Goal: Task Accomplishment & Management: Use online tool/utility

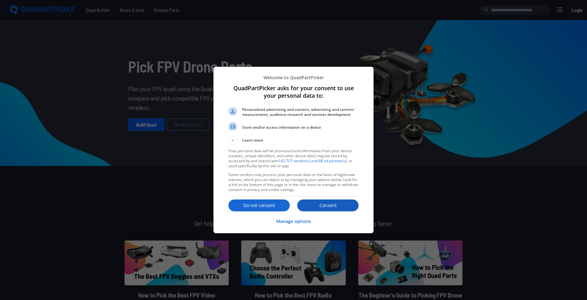
click at [325, 209] on button "Consent" at bounding box center [327, 205] width 61 height 12
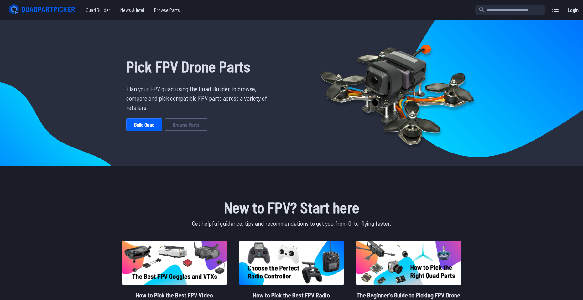
click at [144, 138] on div "Pick FPV Drone Parts Plan your FPV quad using the Quad Builder to browse, compa…" at bounding box center [198, 93] width 205 height 136
click at [156, 128] on link "Build Quad" at bounding box center [144, 124] width 36 height 13
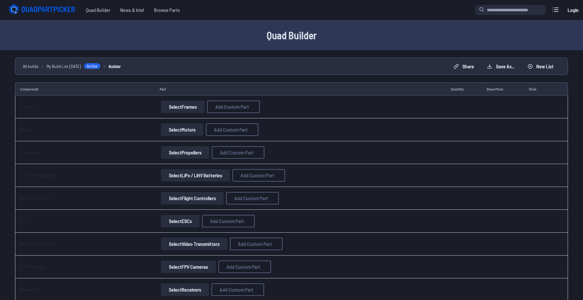
click at [569, 14] on link "Login" at bounding box center [572, 10] width 15 height 13
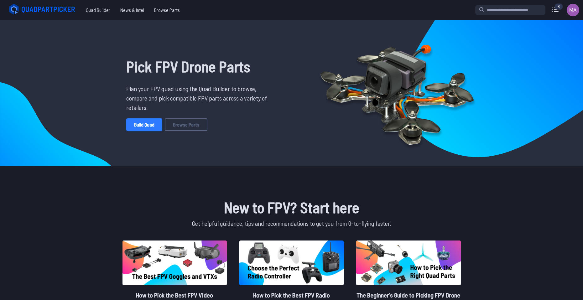
click at [143, 125] on link "Build Quad" at bounding box center [144, 124] width 36 height 13
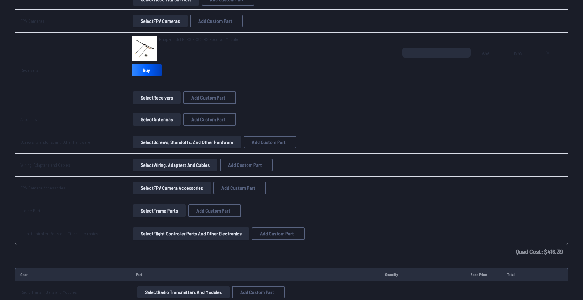
scroll to position [540, 0]
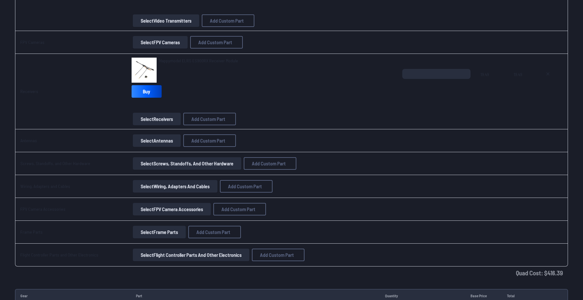
click at [151, 144] on button "Select Antennas" at bounding box center [157, 140] width 48 height 13
click at [151, 143] on button "Select Antennas" at bounding box center [157, 140] width 48 height 13
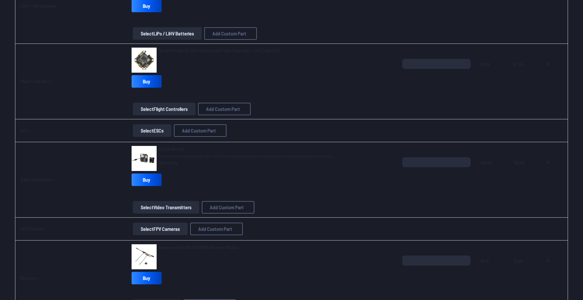
scroll to position [352, 0]
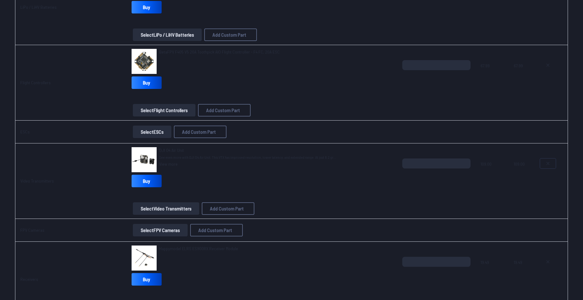
click at [552, 166] on button at bounding box center [548, 163] width 16 height 10
type textarea "**********"
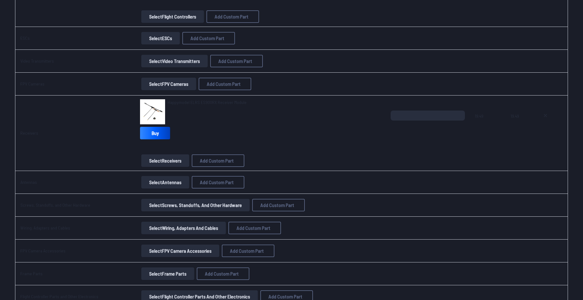
scroll to position [446, 0]
click at [161, 58] on button "Select Video Transmitters" at bounding box center [174, 60] width 66 height 13
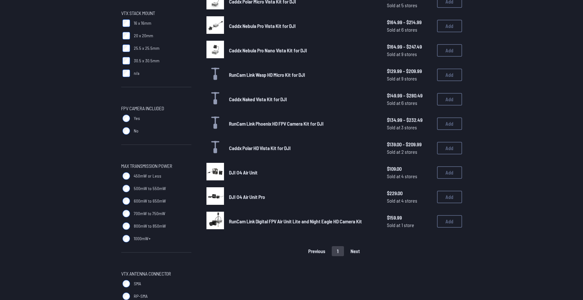
scroll to position [188, 0]
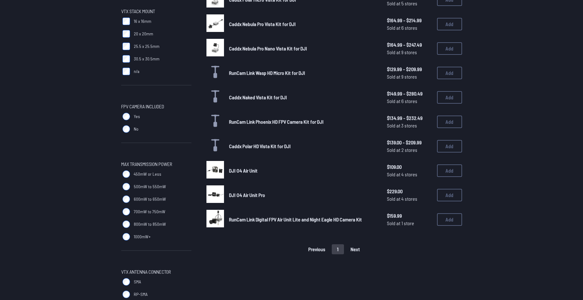
click at [213, 174] on img at bounding box center [215, 170] width 18 height 18
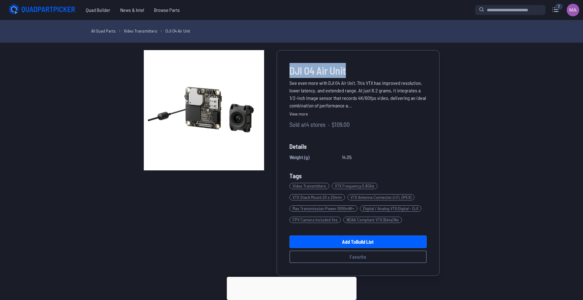
drag, startPoint x: 286, startPoint y: 78, endPoint x: 345, endPoint y: 74, distance: 59.3
click at [345, 74] on div "DJI O4 Air Unit See even more with DJI O4 Air Unit. This VTX has improved resol…" at bounding box center [357, 163] width 163 height 226
copy span "DJI O4 Air Unit"
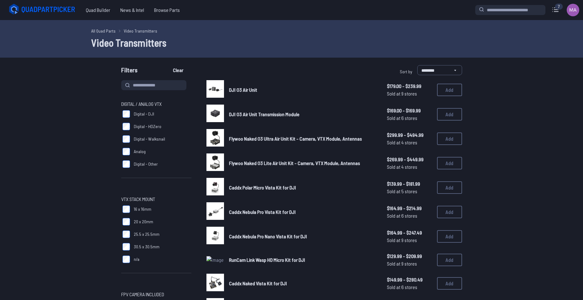
scroll to position [188, 0]
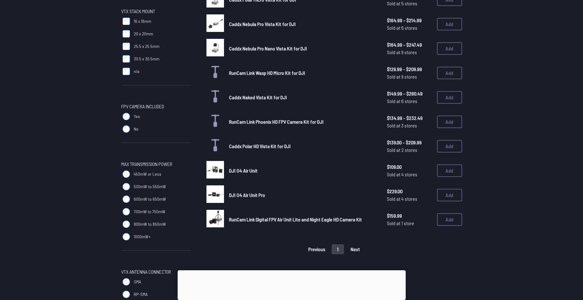
click at [230, 195] on span "DJI O4 Air Unit Pro" at bounding box center [247, 195] width 36 height 6
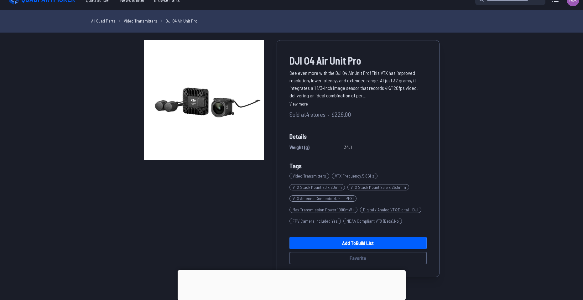
scroll to position [31, 0]
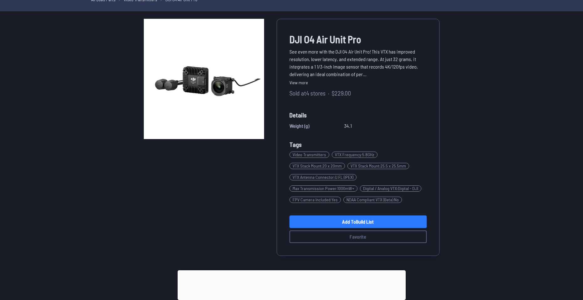
click at [335, 222] on link "Add to Build List" at bounding box center [357, 221] width 137 height 13
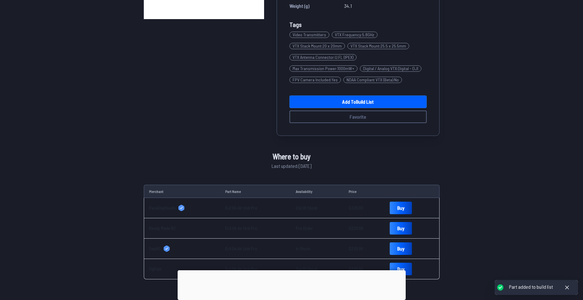
scroll to position [157, 0]
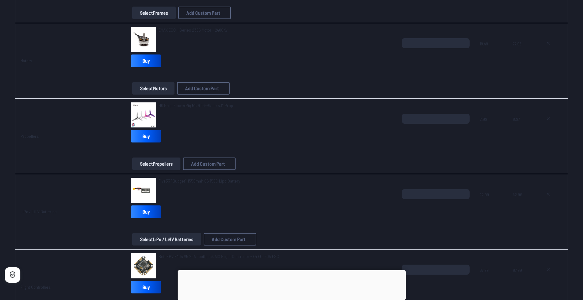
scroll to position [152, 0]
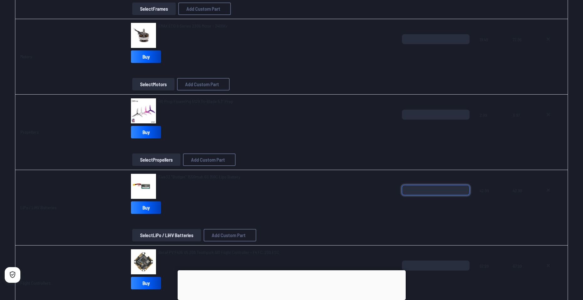
click at [435, 194] on input "*" at bounding box center [436, 190] width 68 height 10
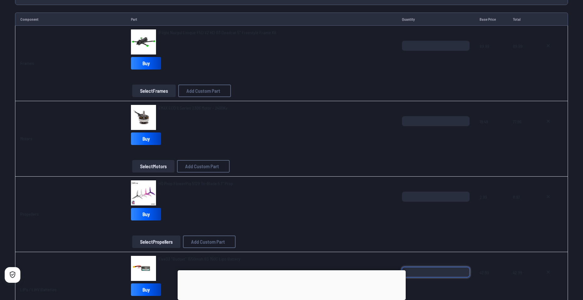
type input "*"
click at [471, 233] on td "*" at bounding box center [436, 214] width 78 height 75
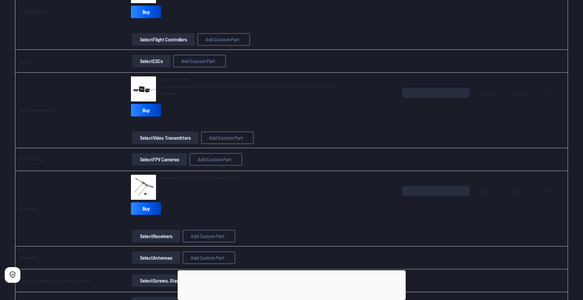
scroll to position [539, 0]
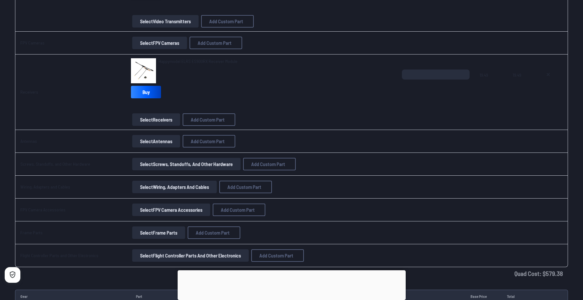
click at [140, 257] on button "Select Flight Controller Parts and Other Electronics" at bounding box center [190, 255] width 116 height 13
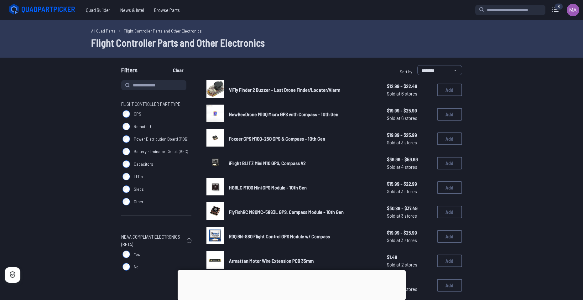
scroll to position [539, 0]
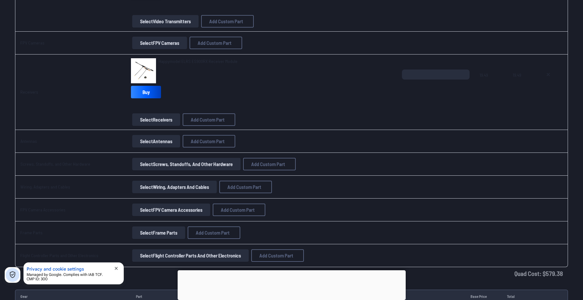
click at [141, 186] on button "Select Wiring, Adapters and Cables" at bounding box center [174, 187] width 85 height 13
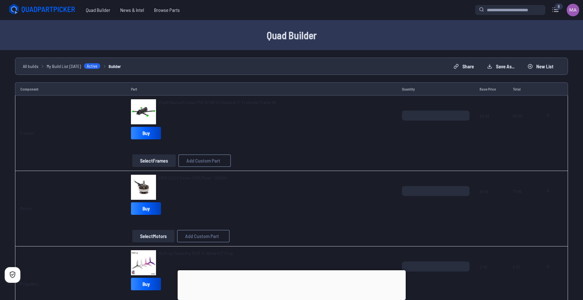
scroll to position [539, 0]
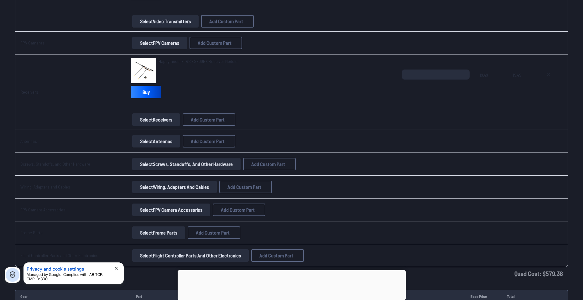
click at [132, 146] on button "Select Antennas" at bounding box center [156, 141] width 48 height 13
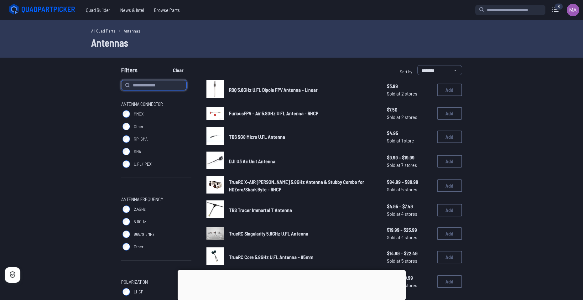
click at [143, 83] on input at bounding box center [153, 85] width 65 height 10
type input "**"
click at [167, 65] on button "Clear" at bounding box center [177, 70] width 21 height 10
type input "**"
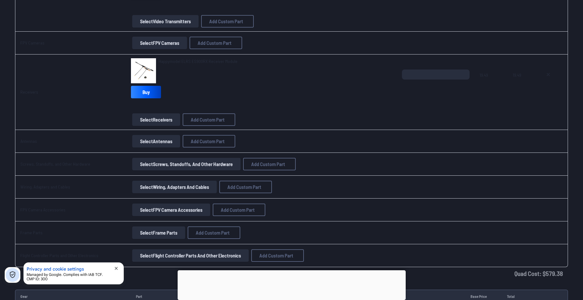
click at [153, 162] on button "Select Screws, Standoffs, and Other Hardware" at bounding box center [186, 164] width 108 height 13
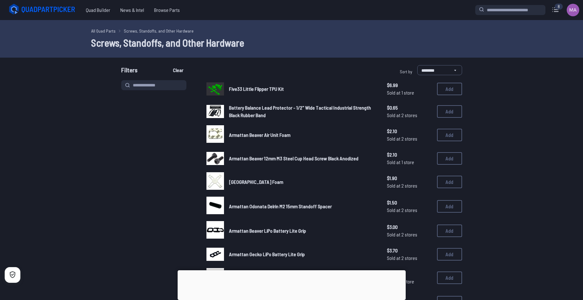
click at [284, 270] on div at bounding box center [291, 270] width 228 height 0
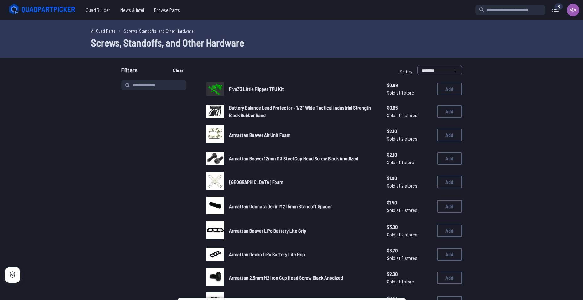
scroll to position [539, 0]
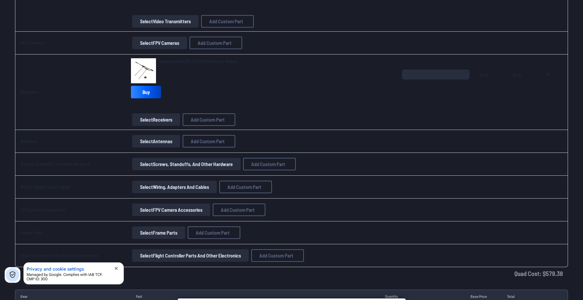
click at [159, 189] on button "Select Wiring, Adapters and Cables" at bounding box center [174, 187] width 85 height 13
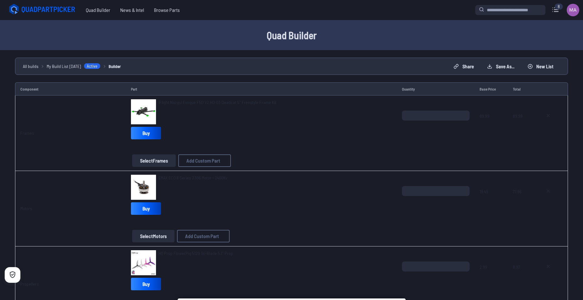
scroll to position [539, 0]
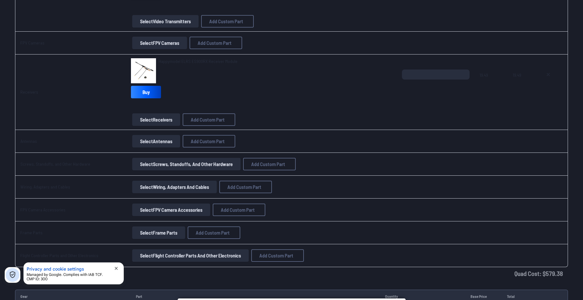
click at [176, 216] on button "Select FPV Camera Accessories" at bounding box center [171, 209] width 78 height 13
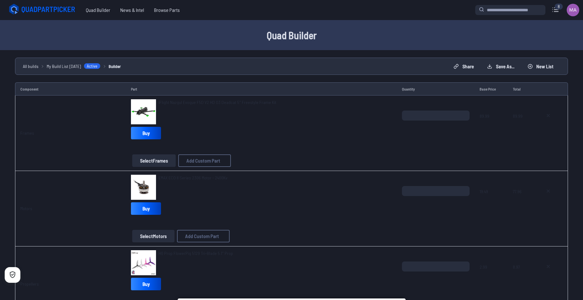
scroll to position [539, 0]
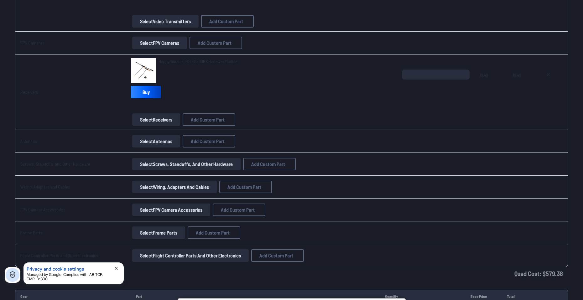
click at [150, 233] on button "Select Frame Parts" at bounding box center [158, 232] width 53 height 13
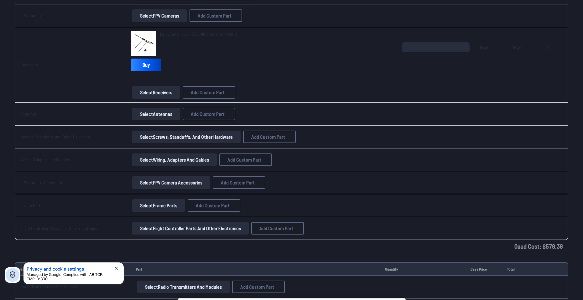
scroll to position [571, 0]
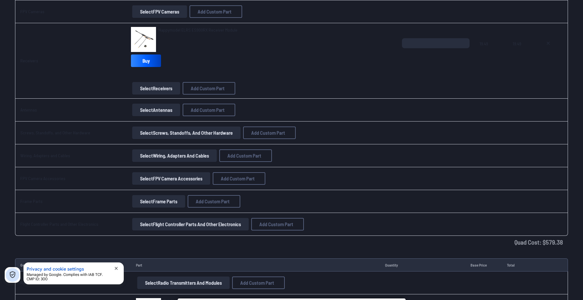
click at [169, 220] on button "Select Flight Controller Parts and Other Electronics" at bounding box center [190, 224] width 116 height 13
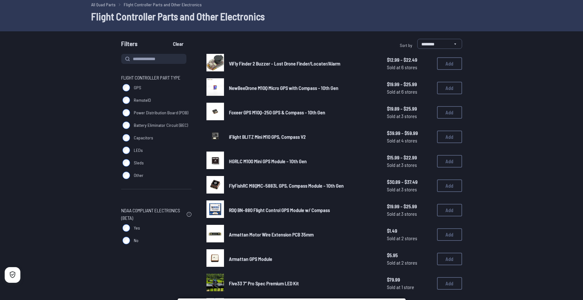
scroll to position [31, 0]
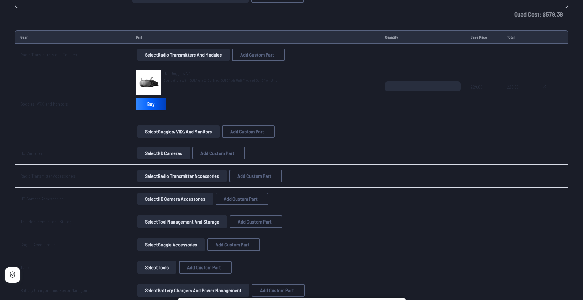
scroll to position [790, 0]
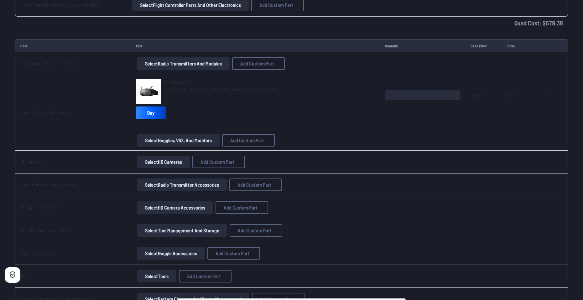
click at [160, 67] on button "Select Radio Transmitters and Modules" at bounding box center [183, 63] width 92 height 13
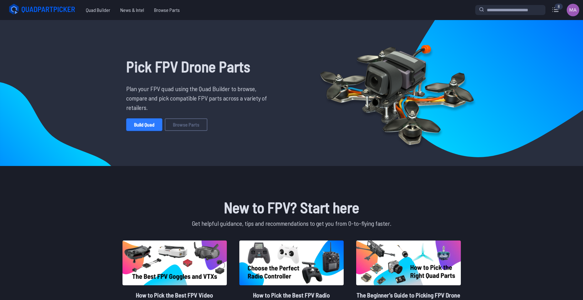
click at [131, 125] on link "Build Quad" at bounding box center [144, 124] width 36 height 13
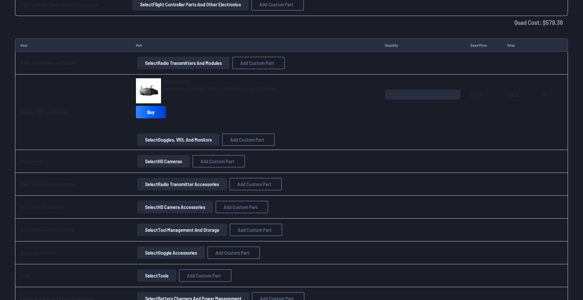
scroll to position [822, 0]
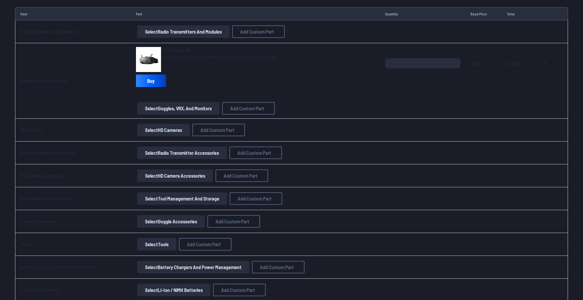
click at [190, 199] on button "Select Tool Management and Storage" at bounding box center [182, 198] width 90 height 13
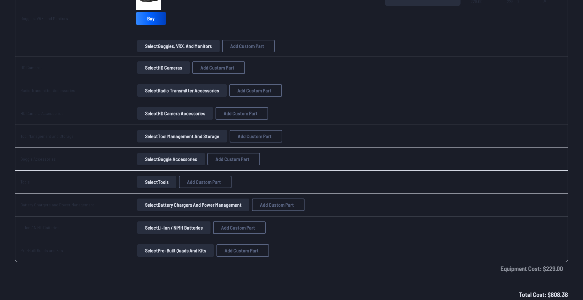
scroll to position [884, 0]
click at [176, 159] on button "Select Goggle Accessories" at bounding box center [171, 158] width 68 height 13
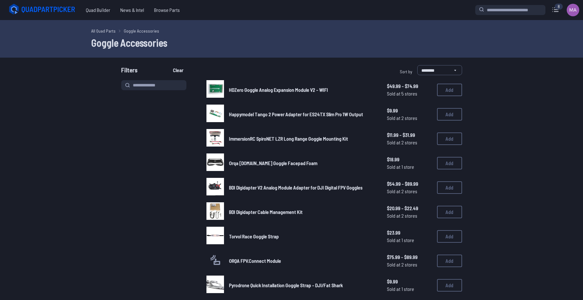
scroll to position [884, 0]
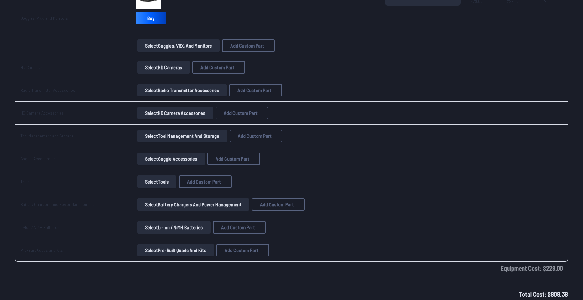
click at [156, 182] on button "Select Tools" at bounding box center [156, 181] width 39 height 13
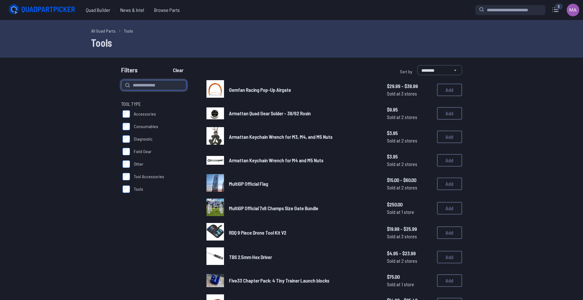
click at [156, 85] on input at bounding box center [153, 85] width 65 height 10
type input "******"
click at [167, 65] on button "Clear" at bounding box center [177, 70] width 21 height 10
type input "******"
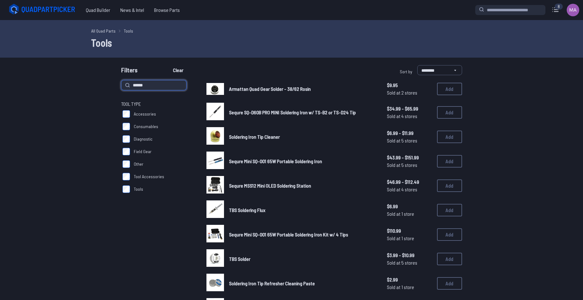
click at [167, 65] on button "Clear" at bounding box center [177, 70] width 21 height 10
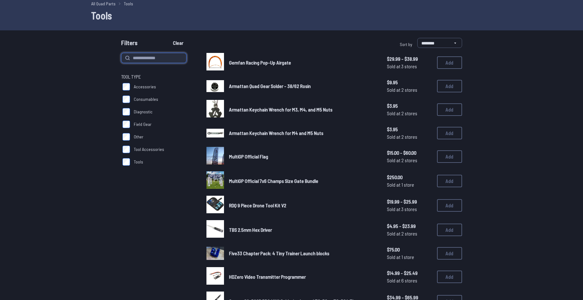
scroll to position [31, 0]
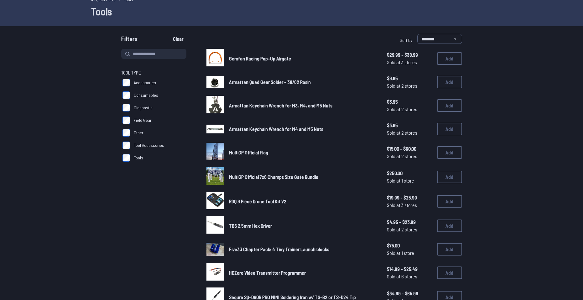
click at [213, 196] on img at bounding box center [215, 201] width 18 height 18
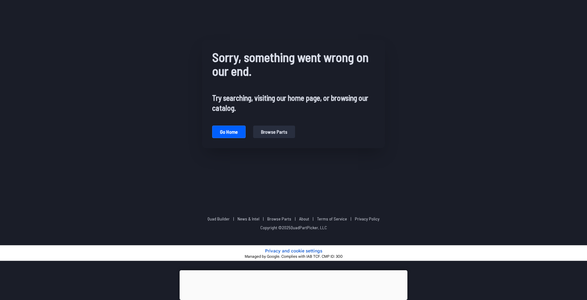
click at [285, 270] on div at bounding box center [294, 270] width 228 height 0
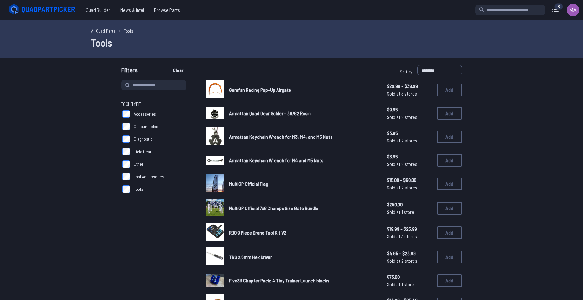
scroll to position [29, 0]
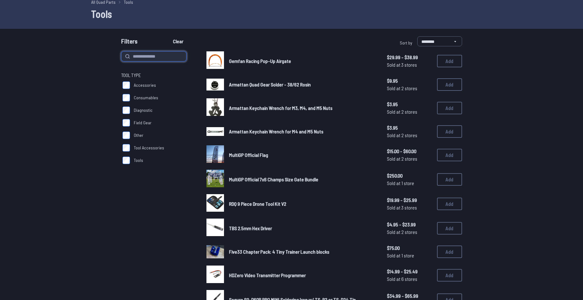
click at [167, 59] on input at bounding box center [153, 56] width 65 height 10
type input "**********"
click at [167, 36] on button "Clear" at bounding box center [177, 41] width 21 height 10
type input "**********"
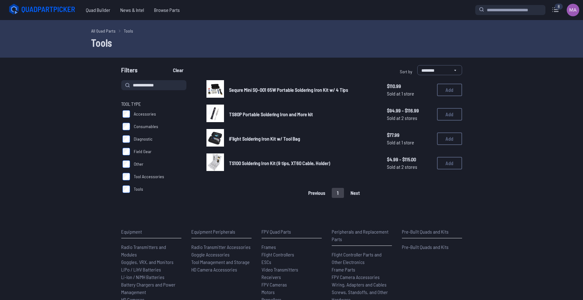
click at [126, 240] on div "Equipment Radio Transmitters and Modules Goggles, VRX, and Monitors LiPo / LiHV…" at bounding box center [151, 269] width 60 height 83
click at [224, 139] on div "iFlight Soldering Iron Kit w/ Tool Bag $77.99 Sold at 1 store $77.99 Sold at 1 …" at bounding box center [333, 138] width 255 height 19
click at [222, 161] on icon at bounding box center [215, 162] width 18 height 18
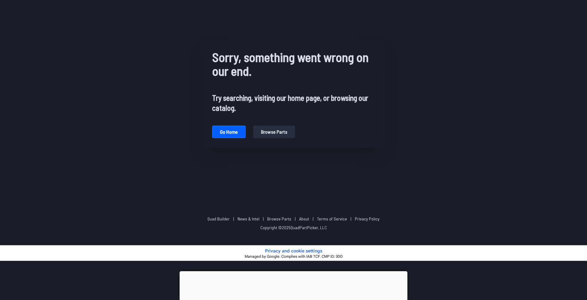
click at [280, 132] on button "Browse parts" at bounding box center [274, 132] width 42 height 13
click at [278, 252] on button "Privacy and cookie settings" at bounding box center [293, 250] width 57 height 7
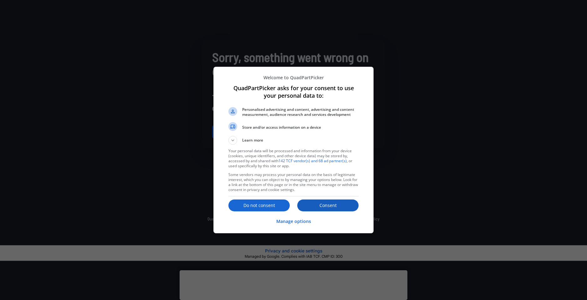
click at [317, 209] on button "Consent" at bounding box center [327, 205] width 61 height 12
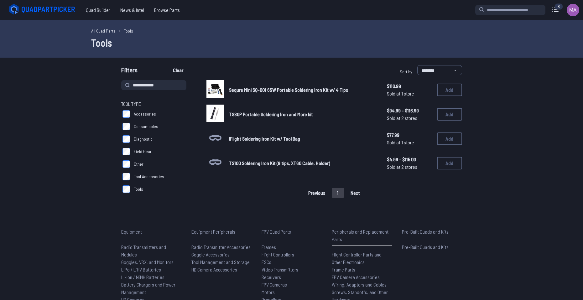
click at [218, 165] on icon at bounding box center [215, 162] width 12 height 6
drag, startPoint x: 162, startPoint y: 83, endPoint x: 1, endPoint y: 117, distance: 165.3
click at [9, 111] on form "**********" at bounding box center [291, 131] width 583 height 133
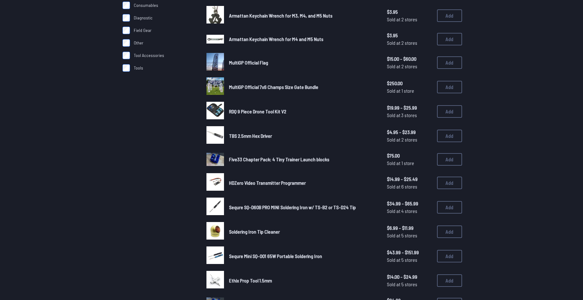
scroll to position [125, 0]
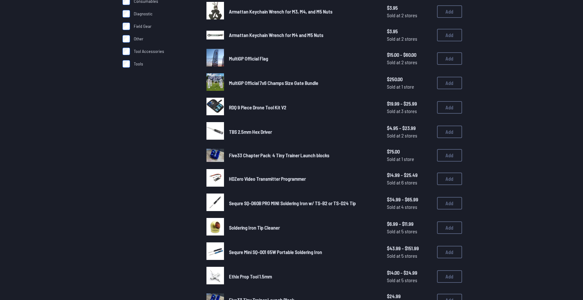
type input "******"
click at [269, 203] on span "Sequre SQ-D60B PRO MINI Soldering Iron w/ TS-B2 or TS-D24 Tip" at bounding box center [292, 203] width 127 height 6
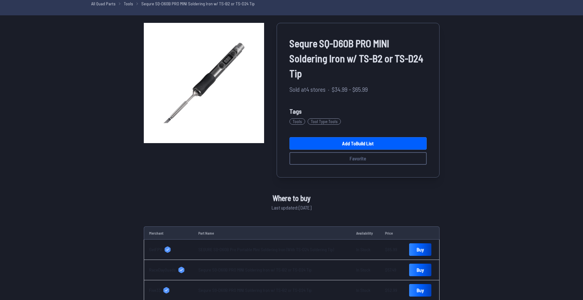
scroll to position [31, 0]
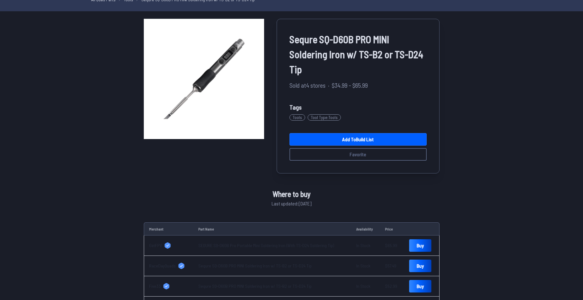
click at [224, 247] on link "SEQURE SQ-D60B Pro Portable Mini Soldering Iron (With TS-D24 Soldering Tip)" at bounding box center [266, 245] width 136 height 5
click at [311, 140] on link "Add to Build List" at bounding box center [357, 139] width 137 height 13
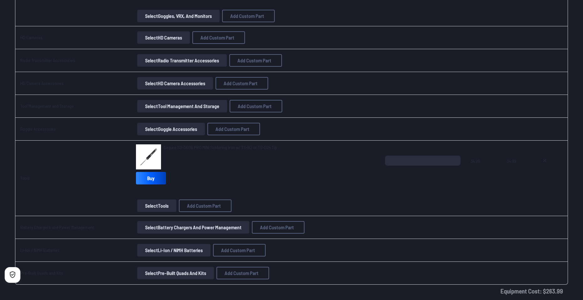
scroll to position [918, 0]
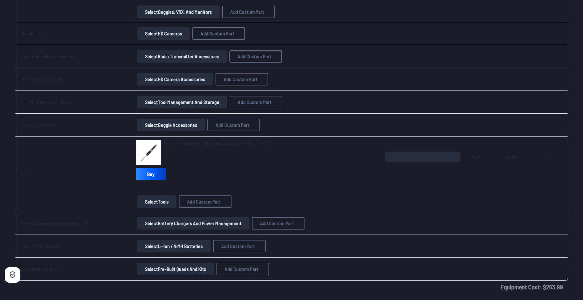
click at [160, 226] on button "Select Battery Chargers and Power Management" at bounding box center [193, 223] width 112 height 13
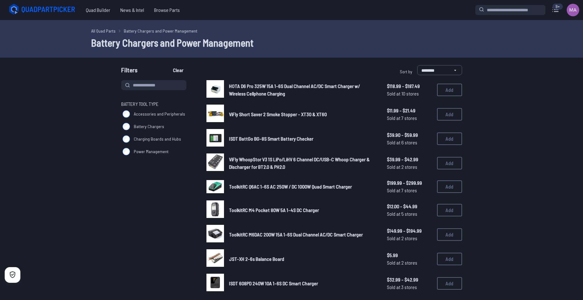
click at [442, 117] on button "Add" at bounding box center [449, 114] width 25 height 13
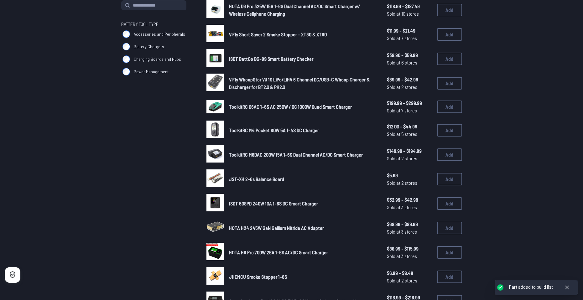
scroll to position [94, 0]
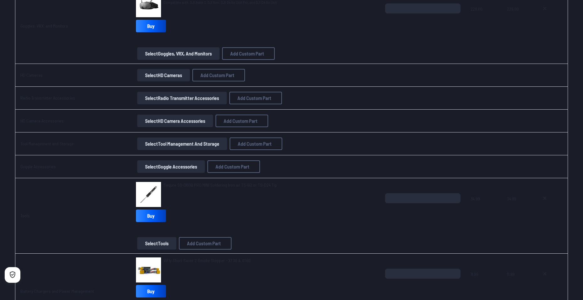
scroll to position [1033, 0]
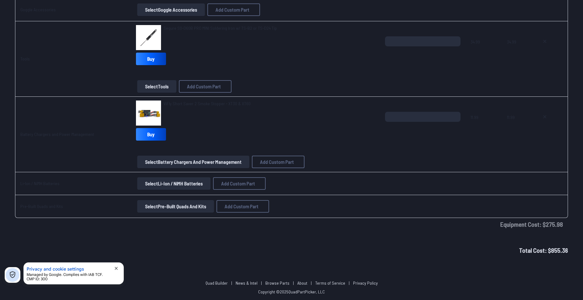
click at [159, 163] on button "Select Battery Chargers and Power Management" at bounding box center [193, 162] width 112 height 13
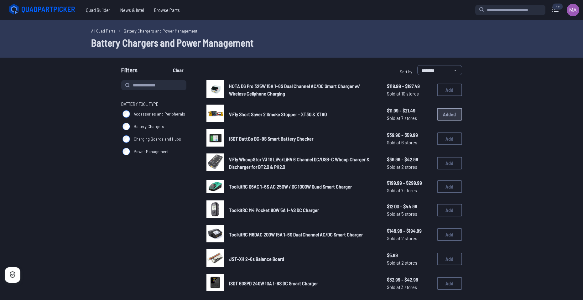
click at [141, 130] on label "Battery Chargers" at bounding box center [156, 126] width 70 height 13
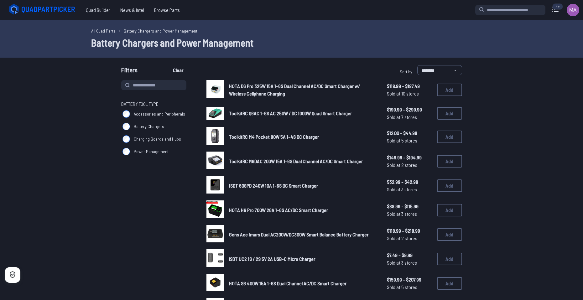
click at [215, 183] on img at bounding box center [215, 185] width 18 height 18
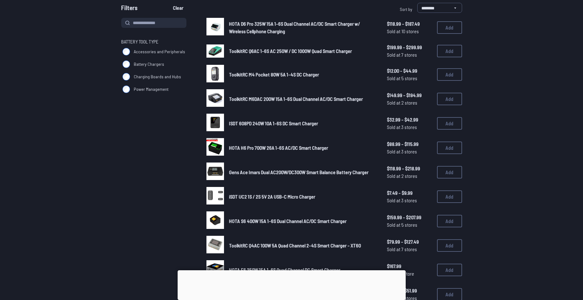
scroll to position [63, 0]
click at [213, 118] on img at bounding box center [215, 122] width 18 height 18
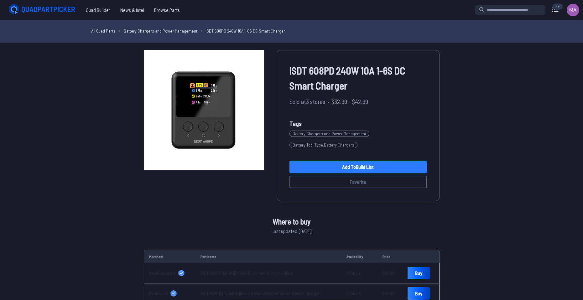
click at [346, 167] on link "Add to Build List" at bounding box center [357, 167] width 137 height 13
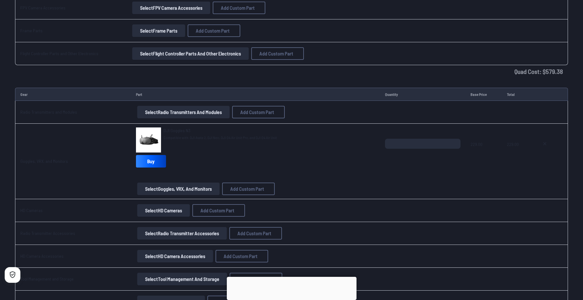
scroll to position [736, 0]
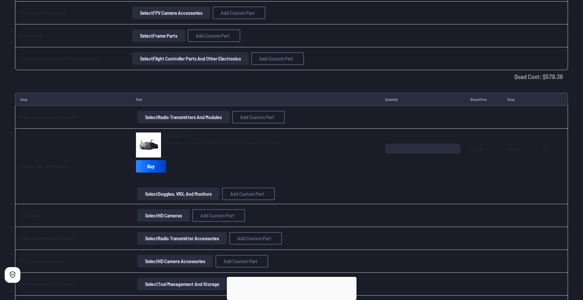
click at [152, 147] on img at bounding box center [148, 144] width 25 height 25
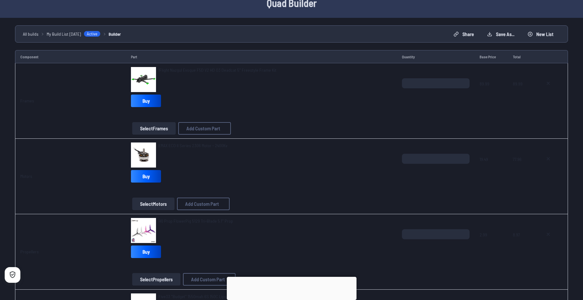
scroll to position [0, 0]
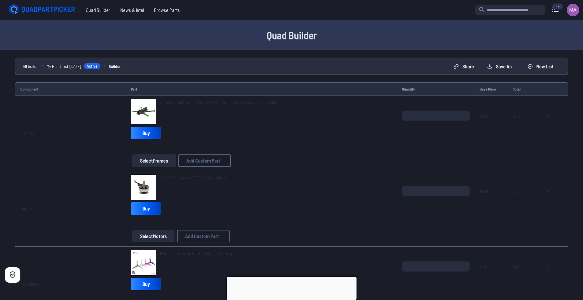
click at [200, 101] on span "iFlight Nazgul Evoque F5D V2 HD O3 Deadcat 5" Freestyle Frame Kit" at bounding box center [217, 102] width 118 height 5
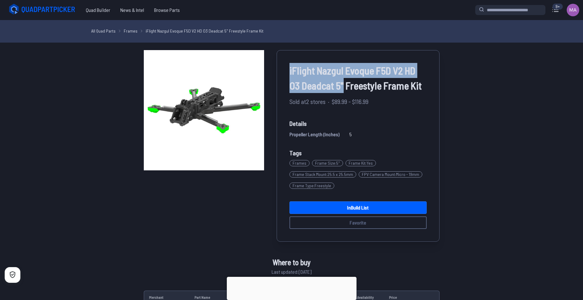
drag, startPoint x: 290, startPoint y: 70, endPoint x: 343, endPoint y: 95, distance: 59.2
click at [343, 95] on div "iFlight Nazgul Evoque F5D V2 HD O3 Deadcat 5" Freestyle Frame Kit Sold at 2 sto…" at bounding box center [357, 146] width 163 height 192
copy span "iFlight Nazgul Evoque F5D V2 HD O3 Deadcat 5""
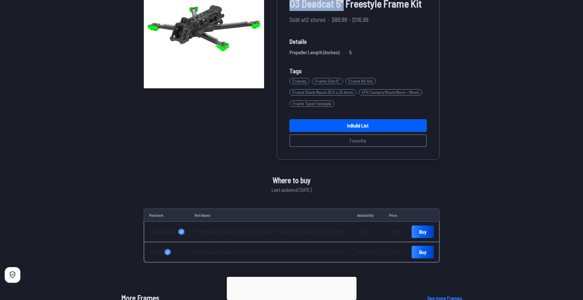
scroll to position [94, 0]
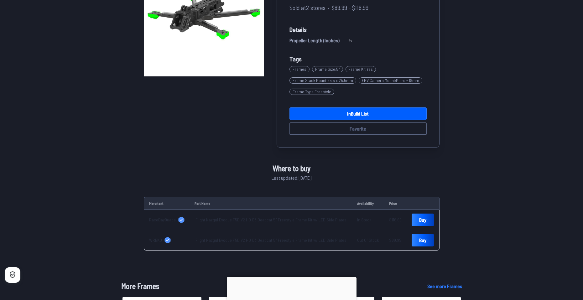
click at [216, 220] on link "iFlight Nazgul Evoque F5D V2 HD O3 Deadcat 5" Freestyle Frame Kit w/ LED Side P…" at bounding box center [270, 219] width 152 height 5
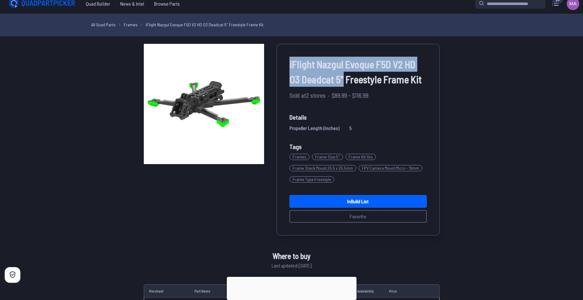
scroll to position [0, 0]
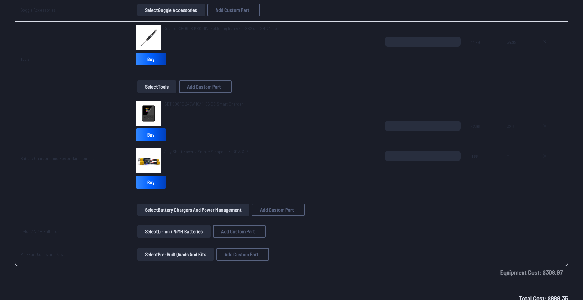
scroll to position [1037, 0]
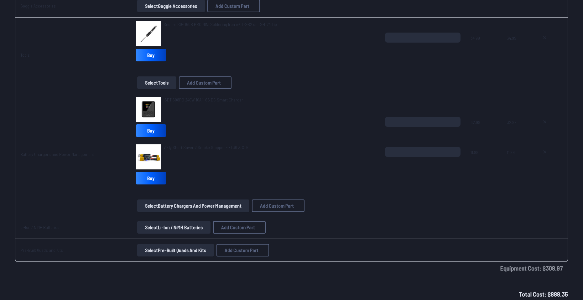
click at [198, 249] on button "Select Pre-Built Quads and Kits" at bounding box center [175, 250] width 77 height 13
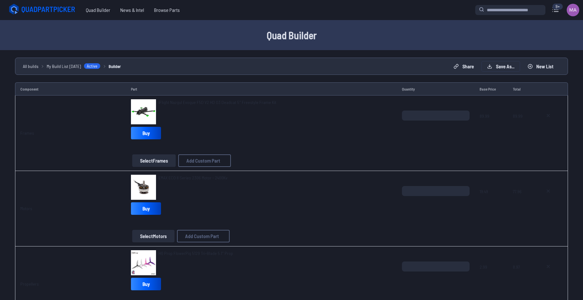
click at [510, 63] on button "Save as..." at bounding box center [500, 66] width 38 height 10
click at [358, 188] on button "Save Build" at bounding box center [346, 183] width 28 height 9
click at [309, 191] on link "View Build" at bounding box center [307, 187] width 27 height 9
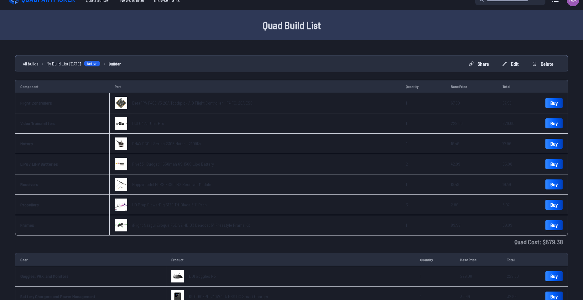
scroll to position [31, 0]
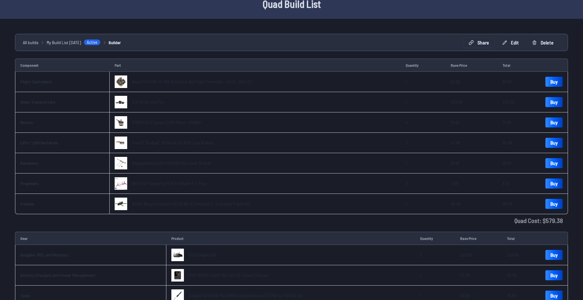
click at [478, 45] on button "Share" at bounding box center [478, 43] width 31 height 10
click at [243, 128] on button "Copy link" at bounding box center [234, 130] width 58 height 9
click at [288, 102] on div "Share Your Build" at bounding box center [293, 98] width 189 height 22
click at [386, 87] on div "Share Your Build" at bounding box center [293, 98] width 189 height 22
click at [383, 93] on button at bounding box center [375, 97] width 15 height 9
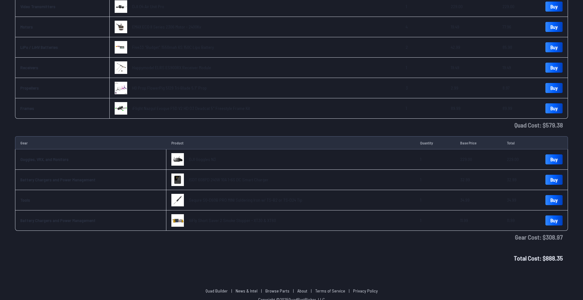
scroll to position [0, 0]
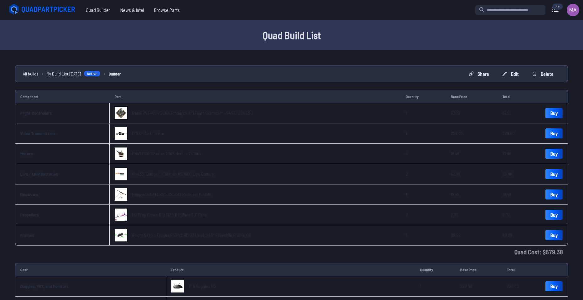
click at [551, 111] on link "Buy" at bounding box center [553, 113] width 17 height 10
click at [547, 129] on link "Buy" at bounding box center [553, 133] width 17 height 10
click at [554, 157] on link "Buy" at bounding box center [553, 154] width 17 height 10
click at [553, 171] on link "Buy" at bounding box center [553, 174] width 17 height 10
click at [548, 198] on link "Buy" at bounding box center [553, 194] width 17 height 10
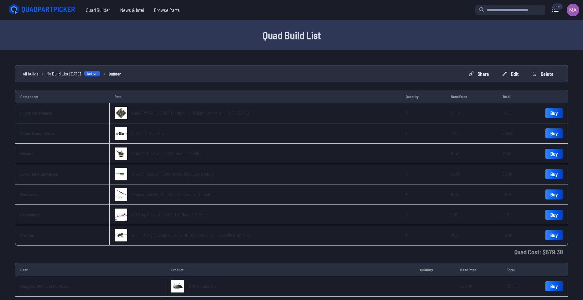
click at [548, 208] on td "Buy" at bounding box center [554, 215] width 28 height 20
click at [546, 211] on link "Buy" at bounding box center [553, 215] width 17 height 10
click at [545, 231] on link "Buy" at bounding box center [553, 235] width 17 height 10
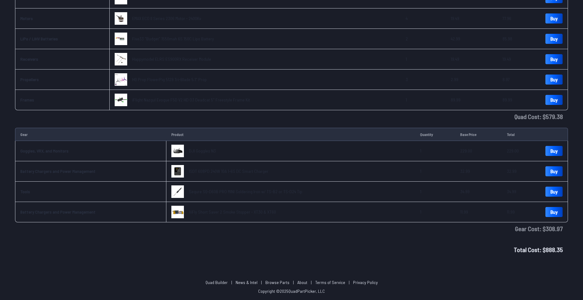
scroll to position [153, 0]
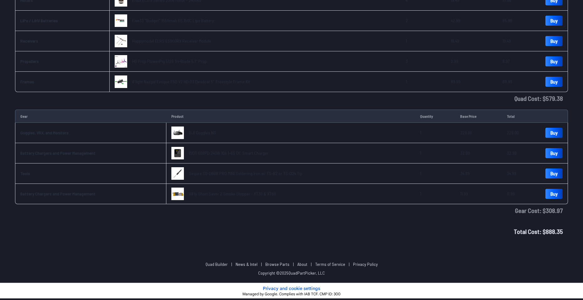
click at [557, 135] on link "Buy" at bounding box center [553, 133] width 17 height 10
click at [557, 152] on link "Buy" at bounding box center [553, 153] width 17 height 10
click at [557, 170] on link "Buy" at bounding box center [553, 173] width 17 height 10
click at [554, 195] on link "Buy" at bounding box center [553, 194] width 17 height 10
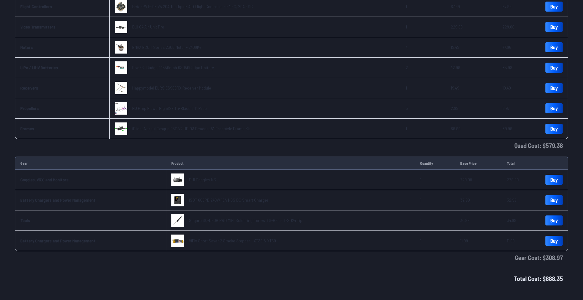
scroll to position [0, 0]
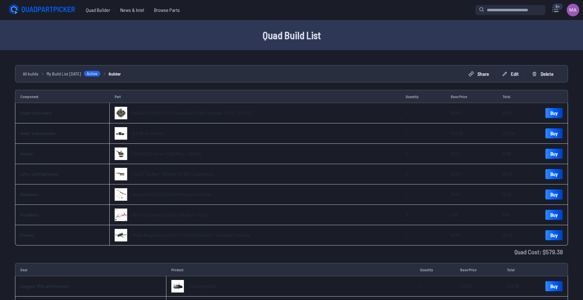
click at [509, 73] on button "Edit" at bounding box center [509, 74] width 27 height 10
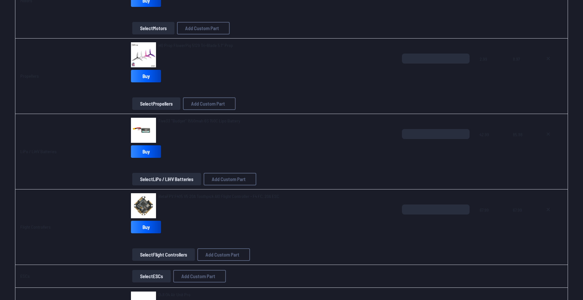
scroll to position [219, 0]
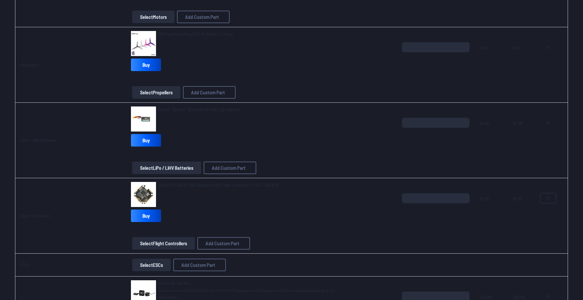
click at [545, 197] on icon at bounding box center [547, 198] width 5 height 5
type textarea "**********"
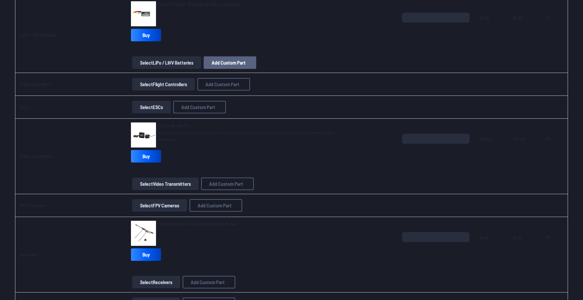
scroll to position [344, 0]
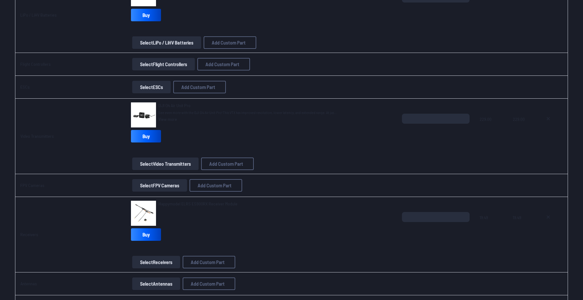
click at [156, 61] on button "Select Flight Controllers" at bounding box center [163, 64] width 63 height 13
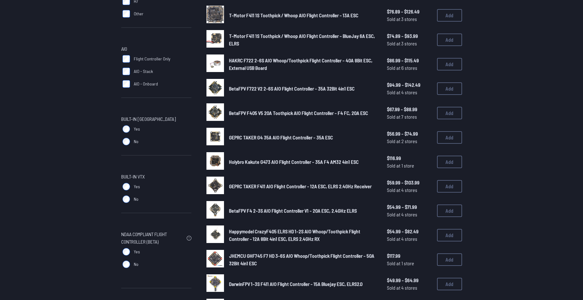
scroll to position [250, 0]
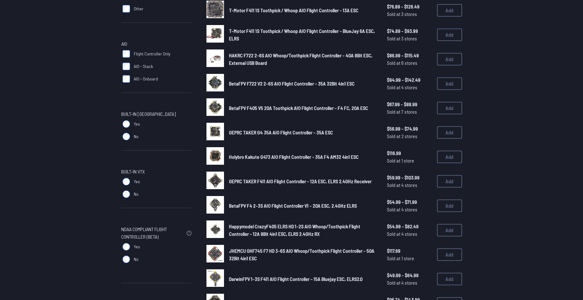
click at [121, 125] on label "Yes" at bounding box center [156, 124] width 70 height 13
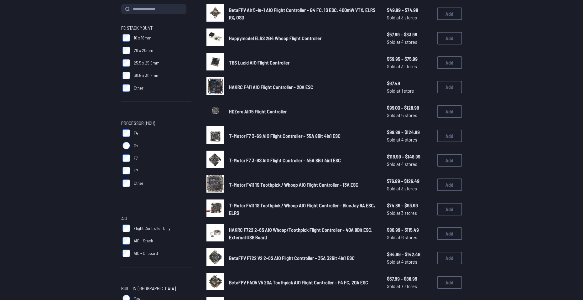
scroll to position [0, 0]
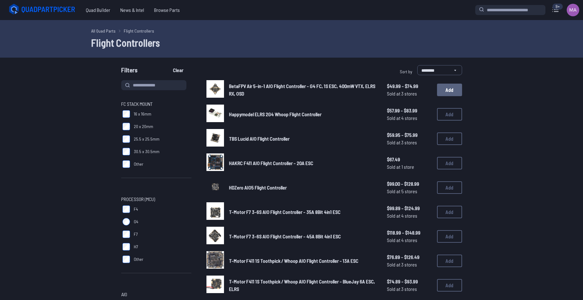
click at [441, 95] on button "Add" at bounding box center [449, 90] width 25 height 13
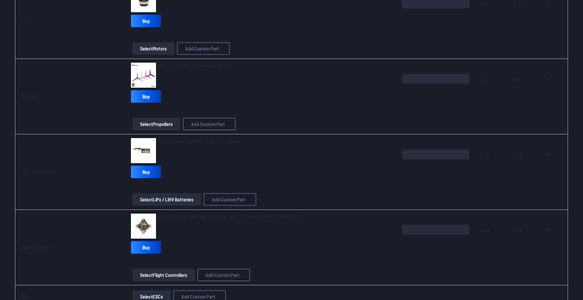
scroll to position [188, 0]
click at [150, 250] on link "Buy" at bounding box center [146, 247] width 30 height 13
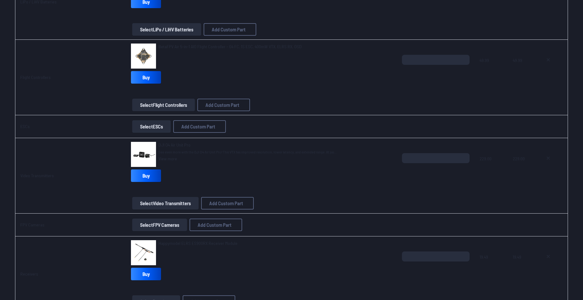
scroll to position [376, 0]
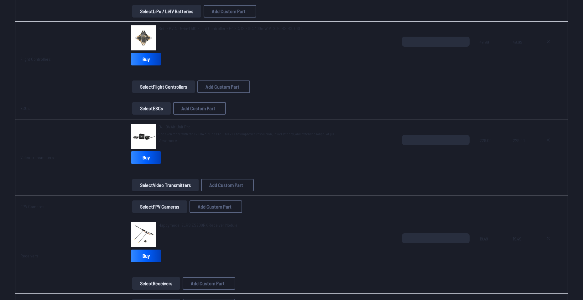
click at [143, 128] on img at bounding box center [143, 136] width 25 height 25
click at [173, 125] on span "DJI O4 Air Unit Pro" at bounding box center [174, 126] width 32 height 5
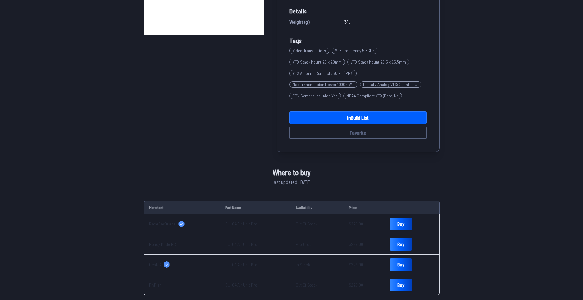
scroll to position [157, 0]
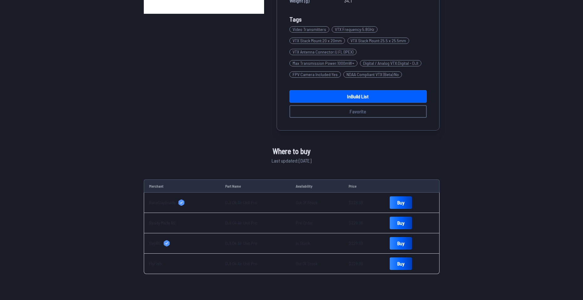
click at [239, 244] on link "DJI O4 Air Unit Pro" at bounding box center [241, 242] width 32 height 5
click at [238, 201] on link "DJI O4 Air Unit Pro" at bounding box center [241, 202] width 32 height 5
click at [251, 224] on link "DJI O4 Air Unit Pro" at bounding box center [241, 222] width 32 height 5
click at [226, 262] on link "DJI O4 Air Unit Pro" at bounding box center [241, 263] width 32 height 5
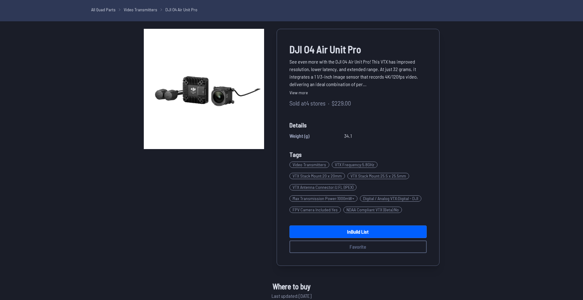
scroll to position [0, 0]
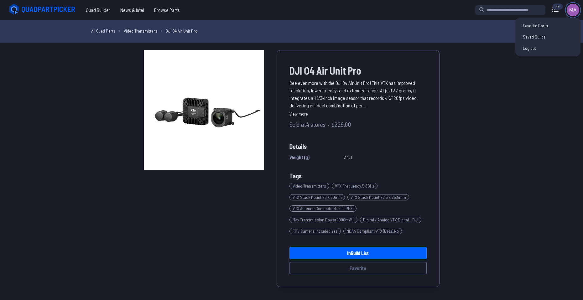
click at [577, 10] on img at bounding box center [572, 10] width 13 height 13
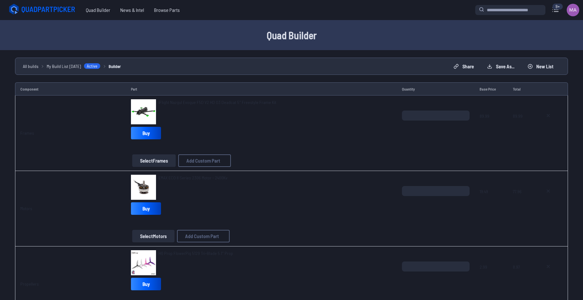
click at [558, 7] on div "9+" at bounding box center [557, 6] width 11 height 6
click at [569, 9] on img at bounding box center [572, 10] width 13 height 13
click at [554, 11] on icon at bounding box center [555, 10] width 10 height 10
click at [70, 10] on icon at bounding box center [49, 10] width 54 height 6
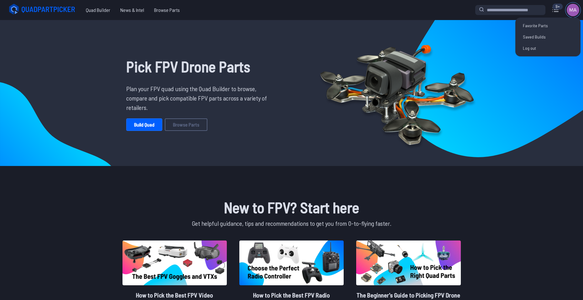
click at [572, 6] on img at bounding box center [572, 10] width 13 height 13
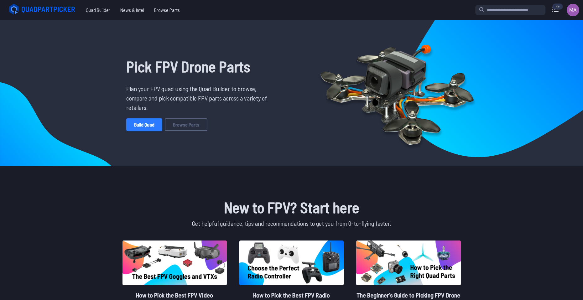
click at [135, 124] on link "Build Quad" at bounding box center [144, 124] width 36 height 13
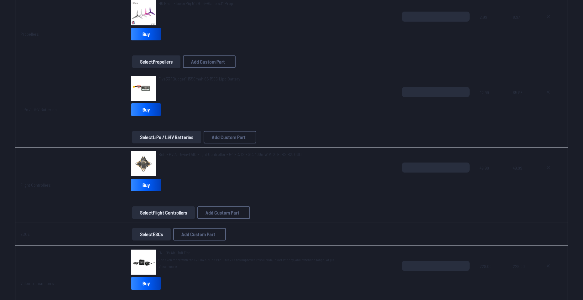
scroll to position [250, 0]
